Goal: Task Accomplishment & Management: Use online tool/utility

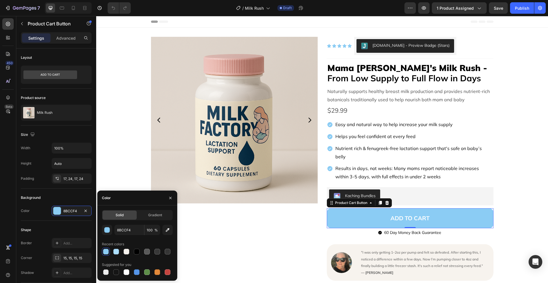
scroll to position [210, 0]
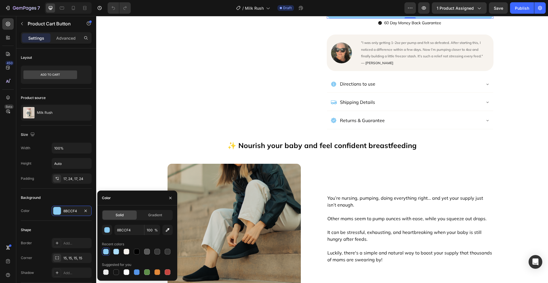
click at [538, 129] on div "✨ Nourish your baby and feel confident breastfeeding Text Block Image You’re nu…" at bounding box center [322, 225] width 442 height 192
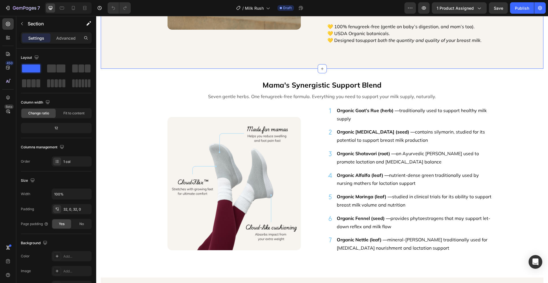
scroll to position [699, 0]
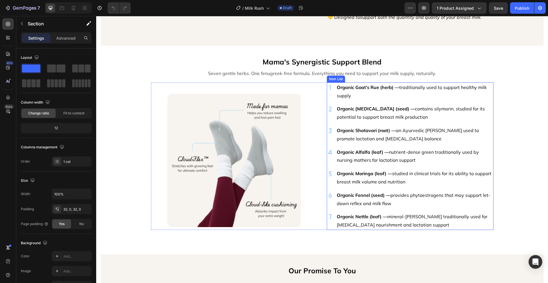
click at [361, 86] on strong "Organic Goat’s Rue (herb) —" at bounding box center [368, 87] width 62 height 6
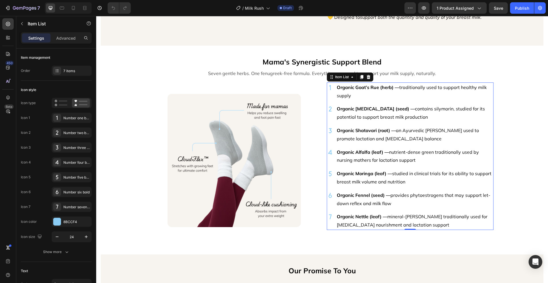
click at [361, 86] on strong "Organic Goat’s Rue (herb) —" at bounding box center [368, 87] width 62 height 6
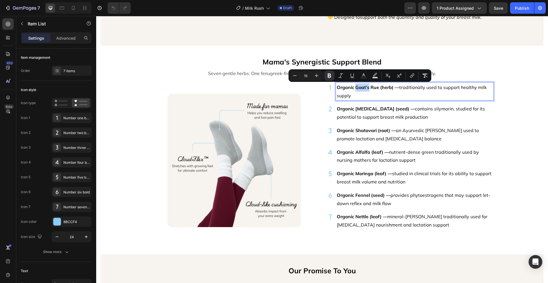
click at [356, 88] on strong "Organic Goat’s Rue (herb) —" at bounding box center [368, 87] width 62 height 6
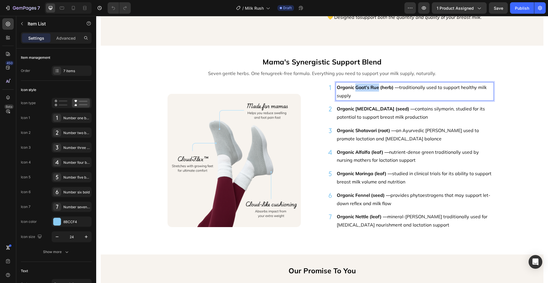
drag, startPoint x: 354, startPoint y: 87, endPoint x: 377, endPoint y: 89, distance: 23.1
click at [377, 89] on strong "Organic Goat’s Rue (herb) —" at bounding box center [368, 87] width 62 height 6
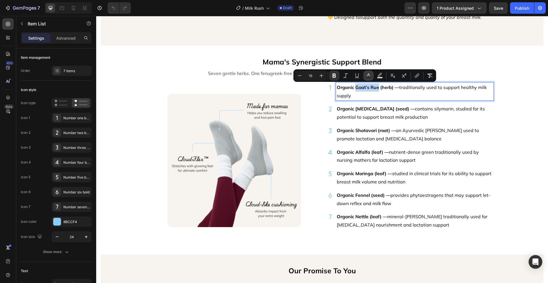
copy strong "Goat’s Rue"
click at [371, 115] on p "Organic [MEDICAL_DATA] (seed) — contains silymarin, studied for its potential t…" at bounding box center [415, 113] width 156 height 17
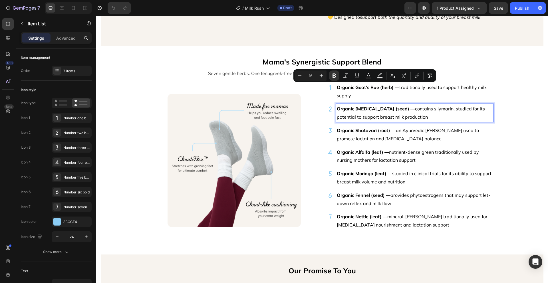
click at [372, 113] on p "Organic [MEDICAL_DATA] (seed) — contains silymarin, studied for its potential t…" at bounding box center [415, 113] width 156 height 17
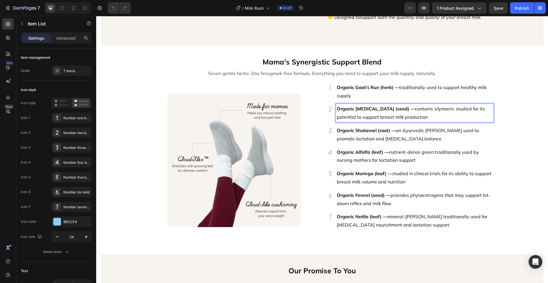
click at [376, 110] on strong "Organic [MEDICAL_DATA] (seed) —" at bounding box center [376, 109] width 78 height 6
drag, startPoint x: 377, startPoint y: 109, endPoint x: 353, endPoint y: 108, distance: 23.4
click at [353, 108] on strong "Organic [MEDICAL_DATA] (seed) —" at bounding box center [376, 109] width 78 height 6
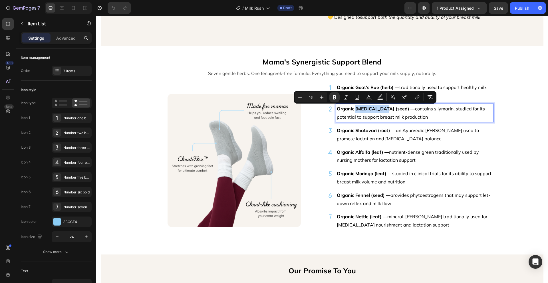
copy strong "[MEDICAL_DATA]"
click at [369, 130] on strong "Organic Shatavari (root) —" at bounding box center [366, 130] width 59 height 6
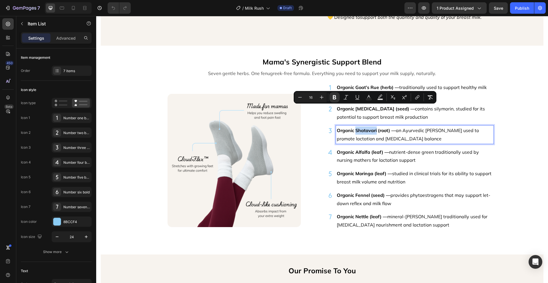
click at [369, 130] on strong "Organic Shatavari (root) —" at bounding box center [366, 130] width 59 height 6
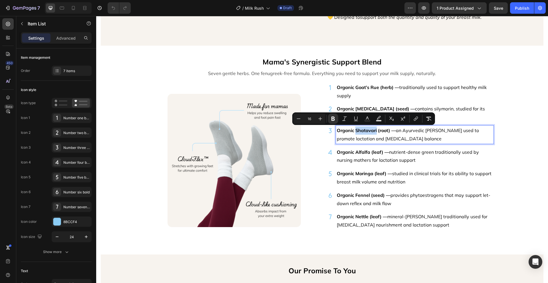
copy strong "[DEMOGRAPHIC_DATA]"
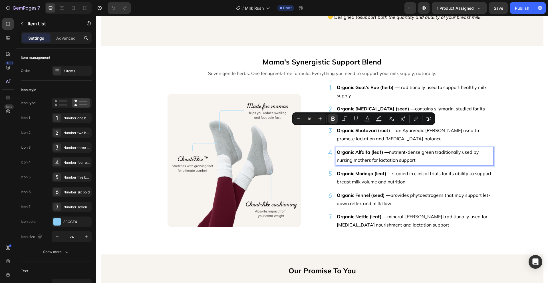
click at [367, 149] on strong "Organic Alfalfa (leaf) —" at bounding box center [363, 152] width 52 height 6
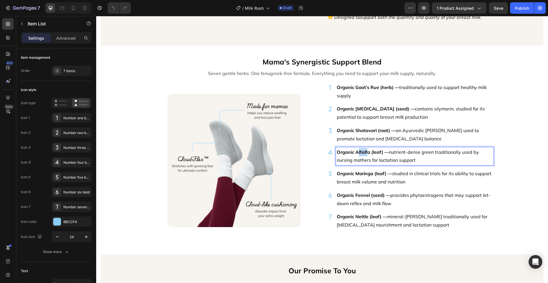
drag, startPoint x: 366, startPoint y: 152, endPoint x: 356, endPoint y: 151, distance: 10.4
click at [356, 151] on strong "Organic Alfalfa (leaf) —" at bounding box center [363, 152] width 52 height 6
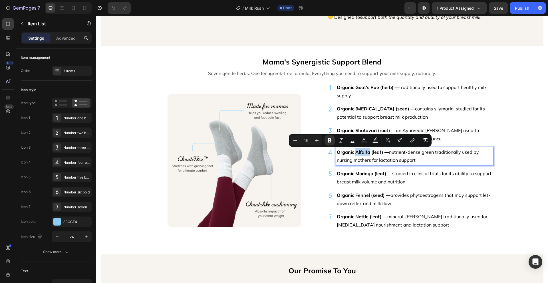
drag, startPoint x: 368, startPoint y: 153, endPoint x: 353, endPoint y: 152, distance: 14.6
click at [353, 152] on strong "Organic Alfalfa (leaf) —" at bounding box center [363, 152] width 52 height 6
copy strong "Alfalfa"
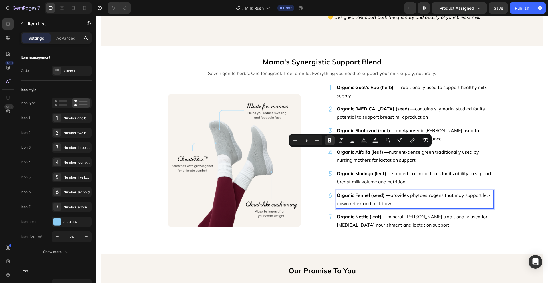
click at [367, 194] on strong "Organic Fennel (seed) —" at bounding box center [364, 195] width 54 height 6
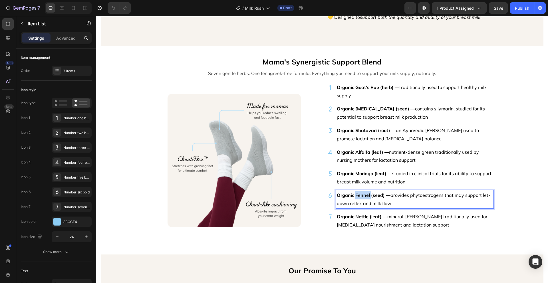
drag, startPoint x: 366, startPoint y: 195, endPoint x: 353, endPoint y: 193, distance: 12.6
click at [353, 193] on strong "Organic Fennel (seed) —" at bounding box center [364, 195] width 54 height 6
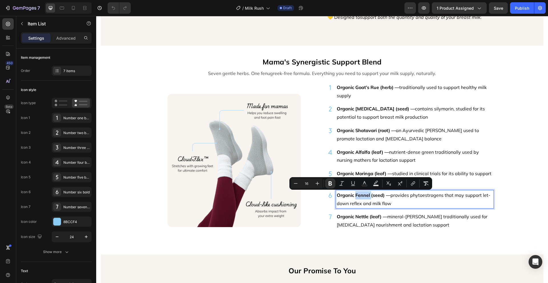
copy strong "Fennel"
click at [366, 218] on strong "Organic Nettle (leaf) —" at bounding box center [362, 217] width 50 height 6
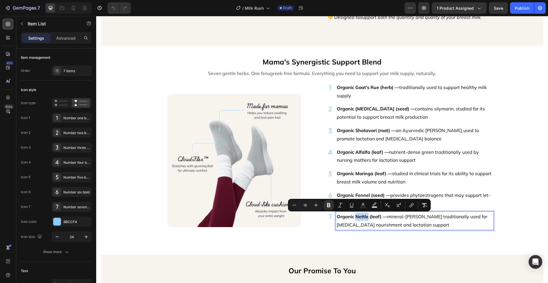
drag, startPoint x: 366, startPoint y: 217, endPoint x: 353, endPoint y: 216, distance: 12.3
click at [353, 216] on strong "Organic Nettle (leaf) —" at bounding box center [362, 217] width 50 height 6
copy strong "Nettle"
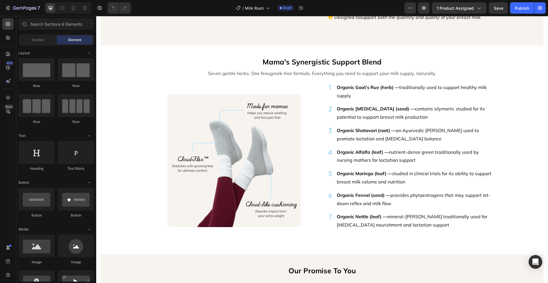
click at [510, 185] on div "Natural Lactation Support for Struggling Mamas Text Block Image That’s why we c…" at bounding box center [321, 85] width 451 height 1512
click at [497, 7] on span "Save" at bounding box center [497, 8] width 9 height 5
click at [231, 126] on img at bounding box center [233, 160] width 133 height 133
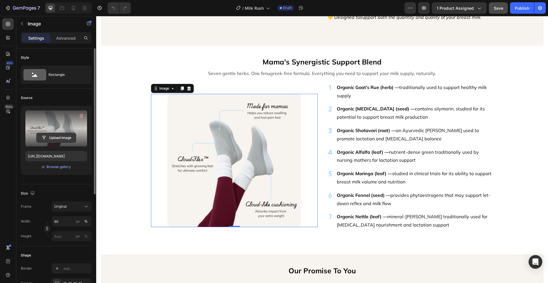
click at [69, 139] on input "file" at bounding box center [56, 138] width 39 height 10
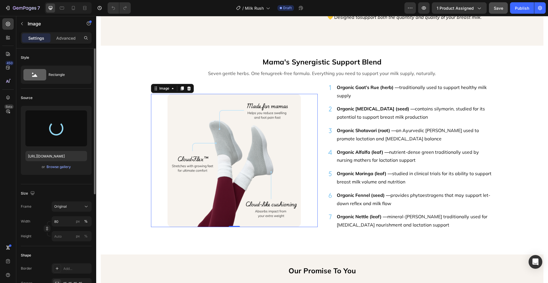
type input "[URL][DOMAIN_NAME]"
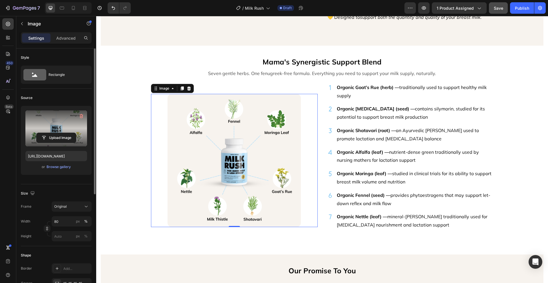
click at [531, 130] on div "Natural Lactation Support for Struggling Mamas Text Block Image That’s why we c…" at bounding box center [321, 85] width 451 height 1512
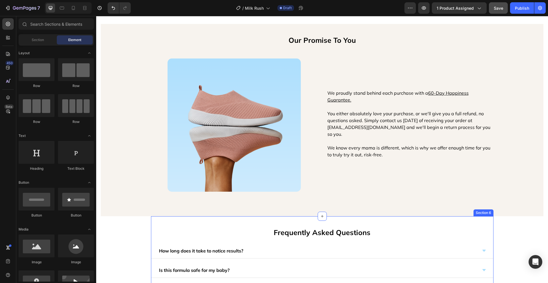
scroll to position [929, 0]
click at [222, 92] on img at bounding box center [233, 125] width 133 height 133
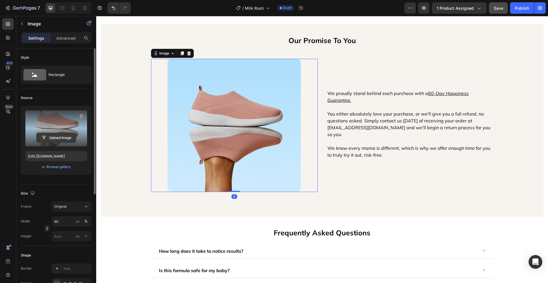
click at [57, 137] on input "file" at bounding box center [56, 138] width 39 height 10
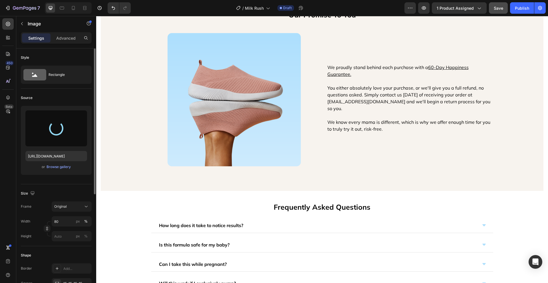
type input "[URL][DOMAIN_NAME]"
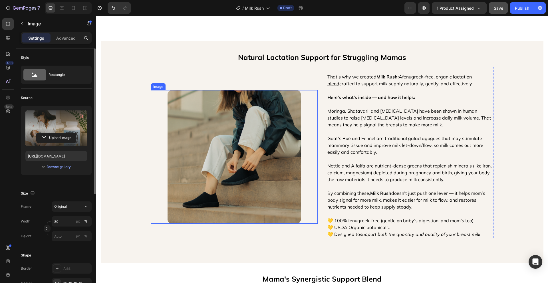
scroll to position [524, 0]
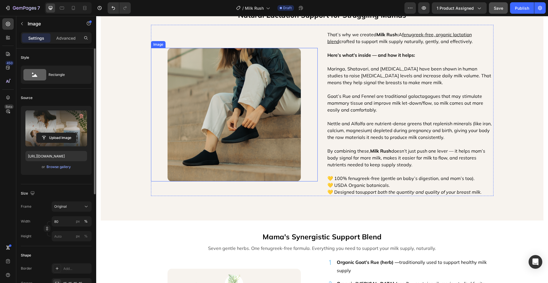
click at [247, 128] on img at bounding box center [233, 114] width 133 height 133
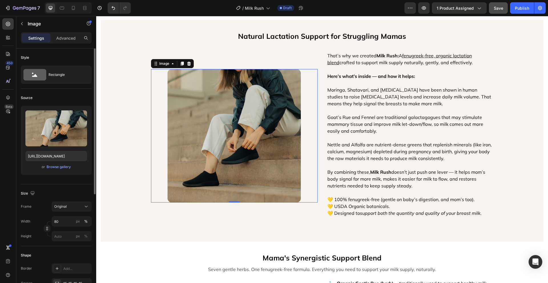
scroll to position [517, 0]
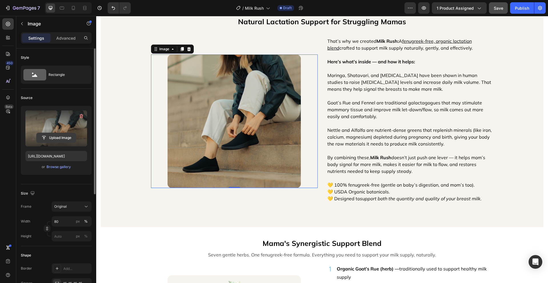
click at [65, 136] on input "file" at bounding box center [56, 138] width 39 height 10
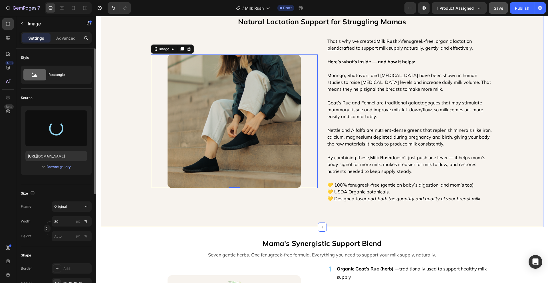
type input "[URL][DOMAIN_NAME]"
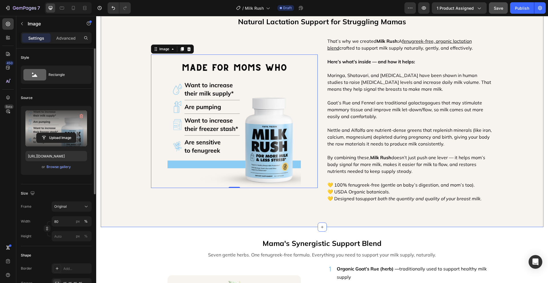
click at [218, 203] on div "Natural Lactation Support for Struggling Mamas Text Block Image 0 That’s why we…" at bounding box center [322, 116] width 442 height 203
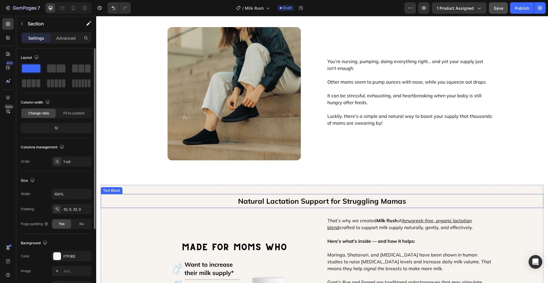
scroll to position [363, 0]
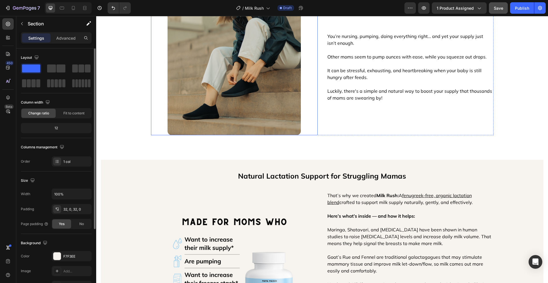
click at [261, 111] on img at bounding box center [233, 68] width 133 height 133
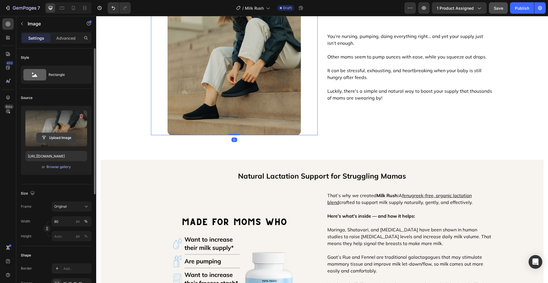
click at [55, 134] on input "file" at bounding box center [56, 138] width 39 height 10
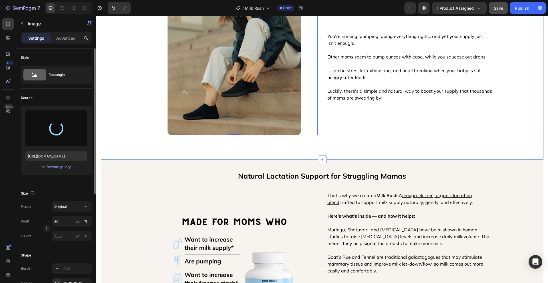
type input "[URL][DOMAIN_NAME]"
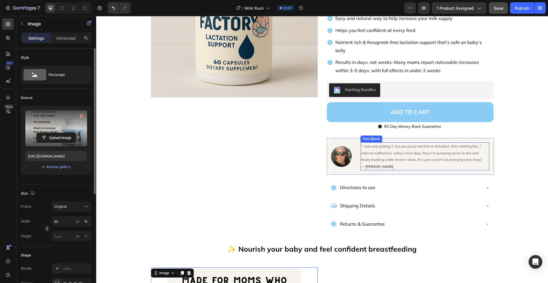
scroll to position [246, 0]
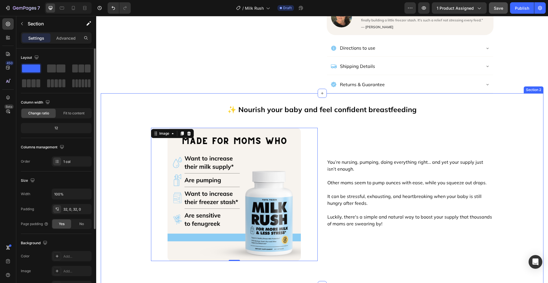
click at [118, 156] on div "✨ Nourish your baby and feel confident breastfeeding Text Block Image 0 You’re …" at bounding box center [322, 189] width 442 height 174
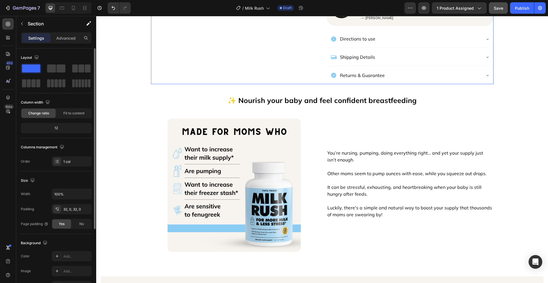
scroll to position [253, 0]
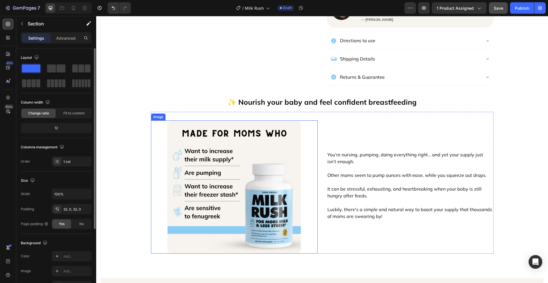
click at [224, 171] on img at bounding box center [233, 186] width 133 height 133
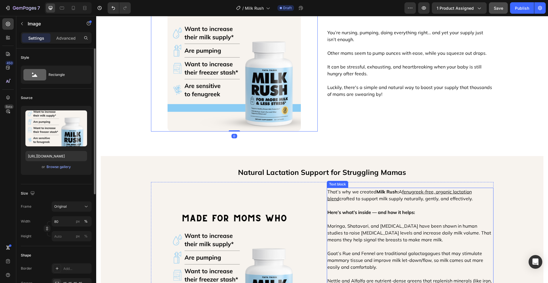
scroll to position [394, 0]
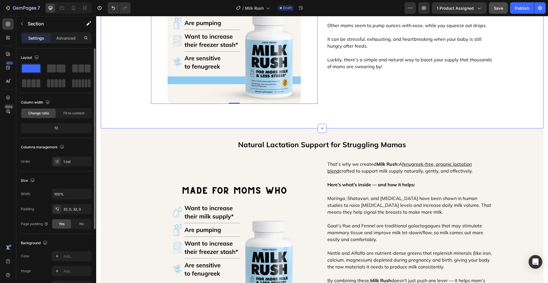
click at [132, 122] on div "✨ Nourish your baby and feel confident breastfeeding Text Block Image 0 You’re …" at bounding box center [322, 32] width 442 height 192
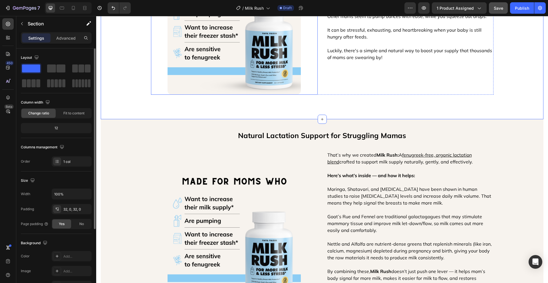
scroll to position [457, 0]
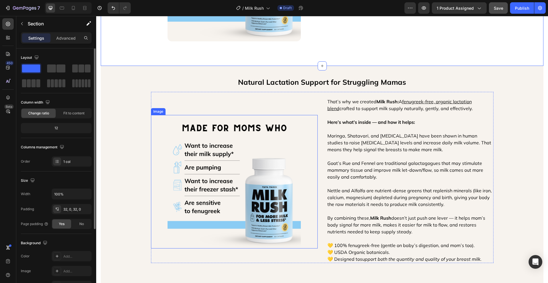
click at [242, 169] on img at bounding box center [233, 181] width 133 height 133
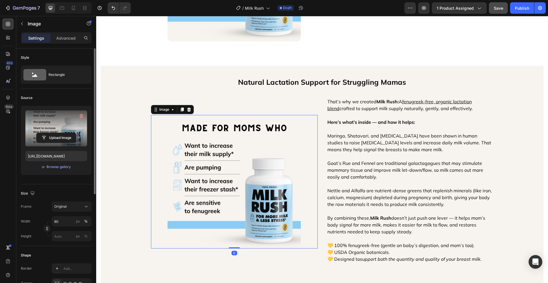
click at [51, 132] on label at bounding box center [56, 128] width 62 height 36
click at [51, 133] on input "file" at bounding box center [56, 138] width 39 height 10
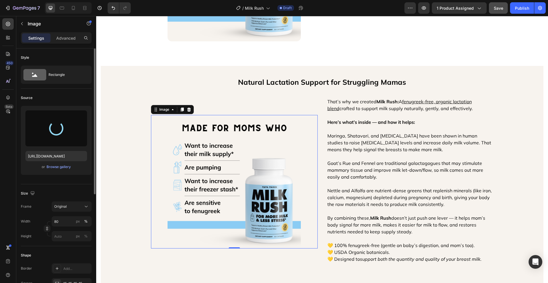
type input "[URL][DOMAIN_NAME]"
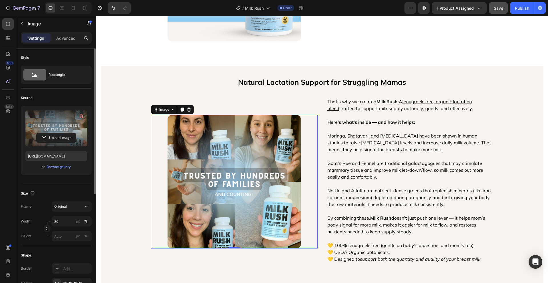
click at [542, 120] on section "Natural Lactation Support for Struggling Mamas Text Block Image 0 That’s why we…" at bounding box center [321, 177] width 451 height 222
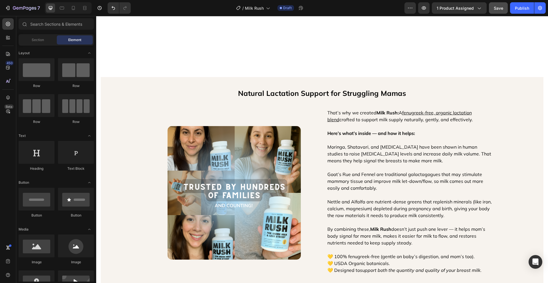
scroll to position [395, 0]
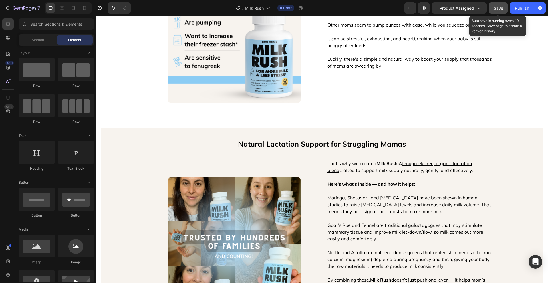
click at [496, 10] on span "Save" at bounding box center [497, 8] width 9 height 5
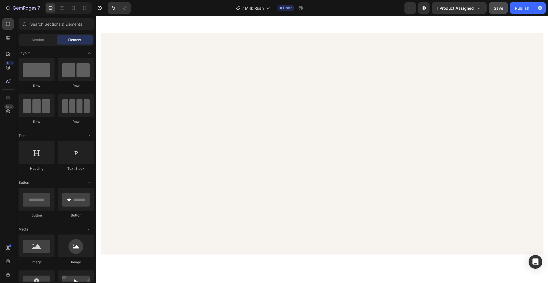
scroll to position [0, 0]
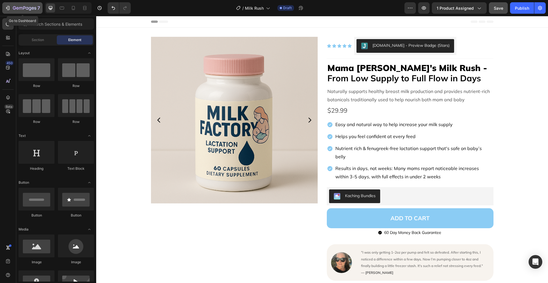
click at [20, 7] on icon "button" at bounding box center [24, 8] width 23 height 5
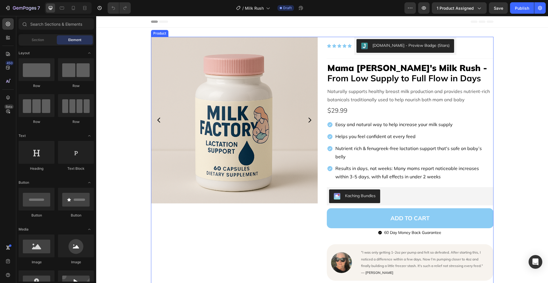
click at [320, 203] on div "Product Images Icon Icon Icon Icon Icon Icon List Judge.me - Preview Badge (Sta…" at bounding box center [322, 188] width 342 height 302
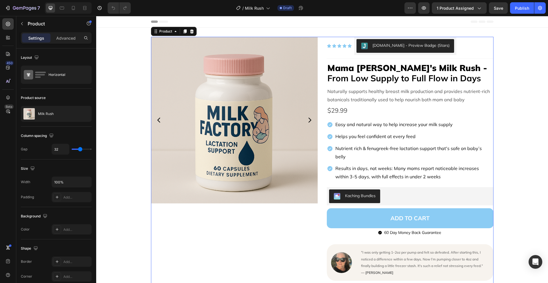
click at [319, 40] on div "Product Images Icon Icon Icon Icon Icon Icon List Judge.me - Preview Badge (Sta…" at bounding box center [322, 188] width 342 height 302
click at [75, 114] on icon "button" at bounding box center [76, 114] width 5 height 5
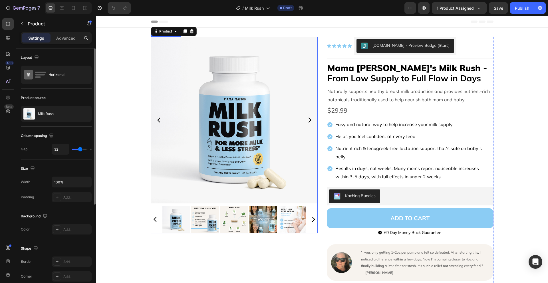
click at [309, 119] on icon "Carousel Next Arrow" at bounding box center [309, 120] width 7 height 7
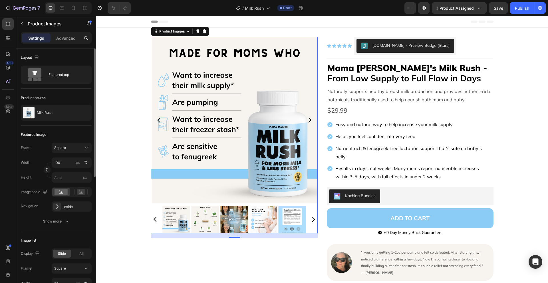
click at [309, 119] on icon "Carousel Next Arrow" at bounding box center [309, 120] width 7 height 7
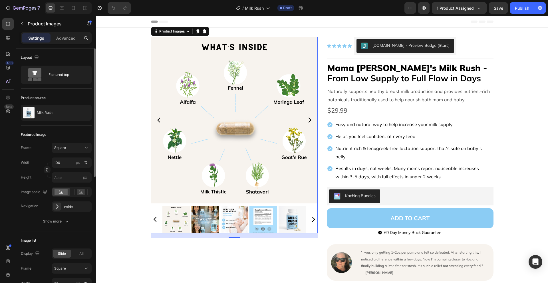
click at [309, 119] on icon "Carousel Next Arrow" at bounding box center [309, 120] width 7 height 7
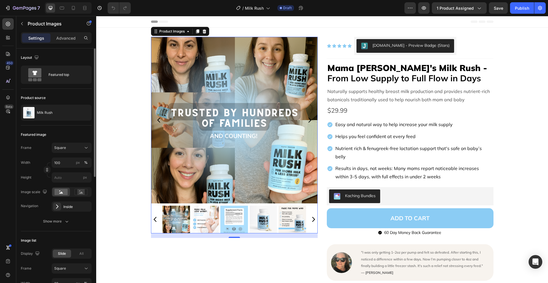
click at [309, 119] on icon "Carousel Next Arrow" at bounding box center [309, 120] width 7 height 7
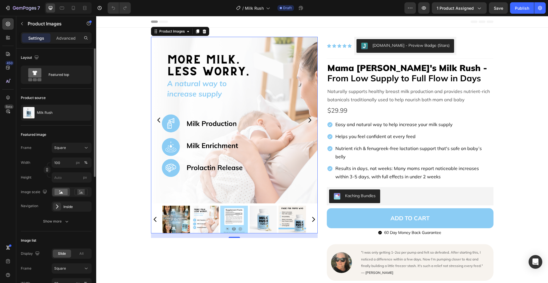
click at [309, 119] on icon "Carousel Next Arrow" at bounding box center [309, 120] width 7 height 7
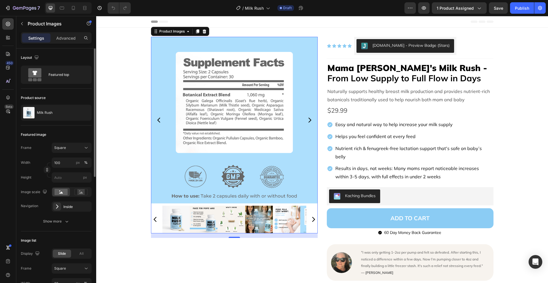
click at [309, 119] on icon "Carousel Next Arrow" at bounding box center [309, 120] width 7 height 7
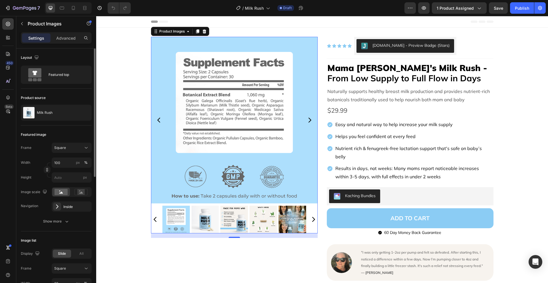
click at [309, 119] on icon "Carousel Next Arrow" at bounding box center [309, 120] width 7 height 7
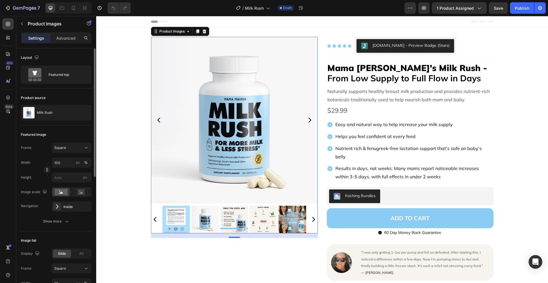
click at [309, 119] on icon "Carousel Next Arrow" at bounding box center [309, 120] width 7 height 7
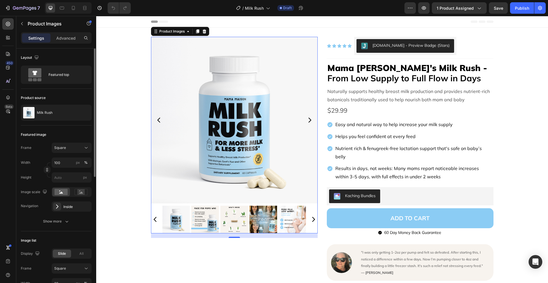
click at [309, 118] on icon "Carousel Next Arrow" at bounding box center [309, 120] width 7 height 7
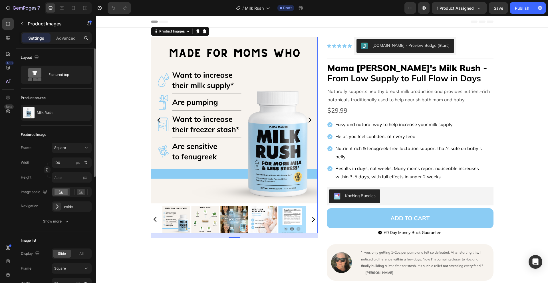
click at [308, 118] on icon "Carousel Next Arrow" at bounding box center [309, 120] width 7 height 7
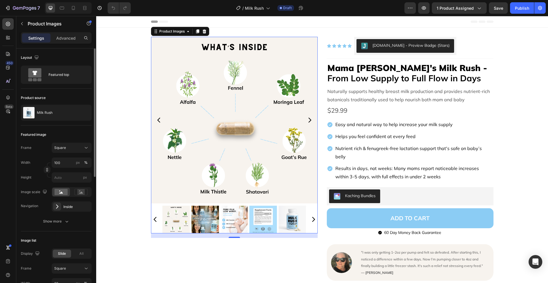
click at [308, 119] on icon "Carousel Next Arrow" at bounding box center [309, 119] width 3 height 5
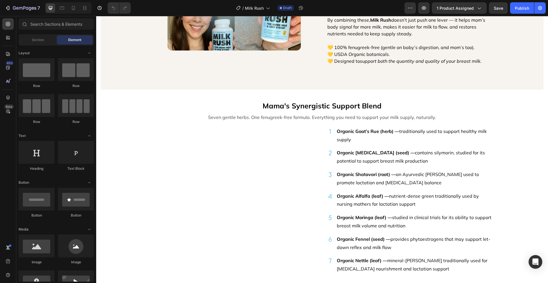
scroll to position [393, 0]
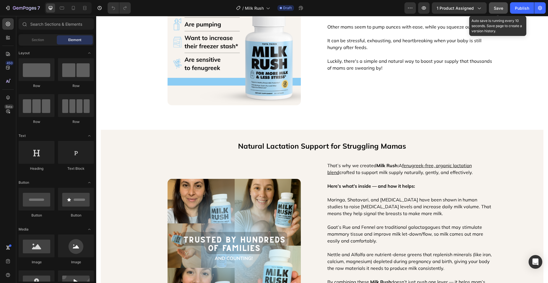
click at [504, 7] on button "Save" at bounding box center [497, 7] width 19 height 11
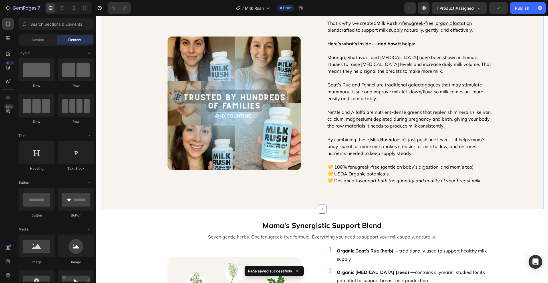
scroll to position [597, 0]
